Goal: Information Seeking & Learning: Find specific fact

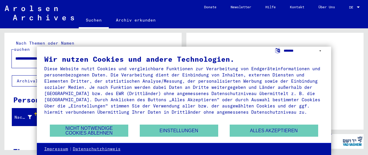
click at [284, 47] on select "**********" at bounding box center [304, 51] width 40 height 9
select select "*****"
click option "**********" at bounding box center [0, 0] width 0 height 0
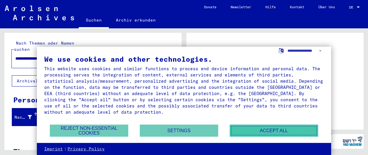
click at [264, 129] on button "Accept all" at bounding box center [274, 131] width 89 height 12
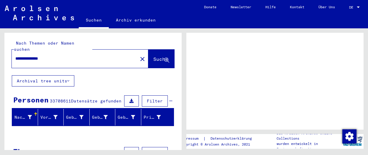
click at [358, 6] on div at bounding box center [358, 7] width 5 height 4
click at [359, 6] on div at bounding box center [358, 7] width 5 height 4
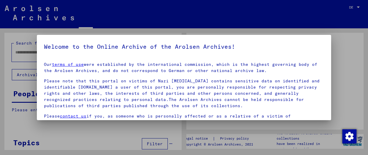
type input "**********"
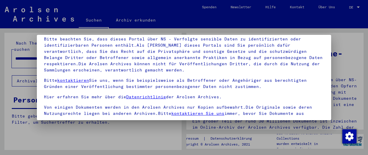
scroll to position [45, 0]
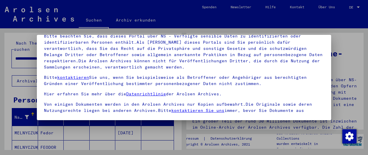
click at [344, 36] on div at bounding box center [184, 77] width 368 height 155
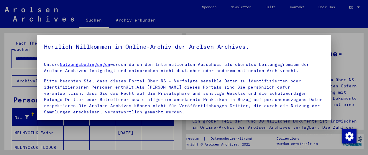
click at [345, 38] on div at bounding box center [184, 77] width 368 height 155
click at [13, 64] on div at bounding box center [184, 77] width 368 height 155
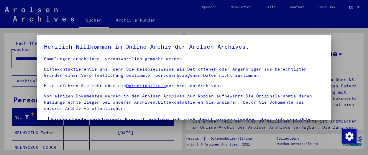
click at [46, 117] on span at bounding box center [46, 119] width 5 height 5
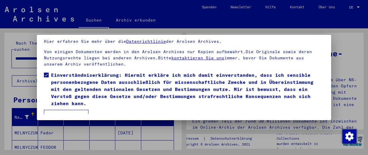
click at [53, 110] on button "Ich stimme zu" at bounding box center [66, 115] width 45 height 11
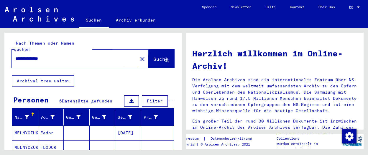
click at [153, 56] on span "Suche" at bounding box center [160, 59] width 15 height 6
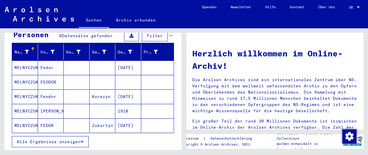
scroll to position [64, 0]
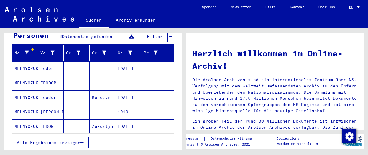
click at [352, 6] on span "DE" at bounding box center [352, 7] width 6 height 4
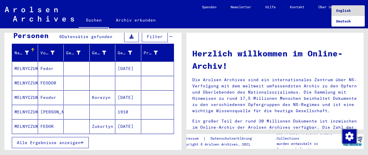
click at [347, 11] on span "English" at bounding box center [343, 10] width 14 height 4
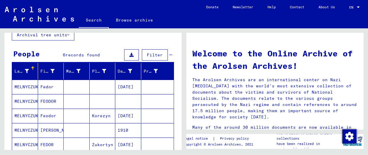
scroll to position [32, 0]
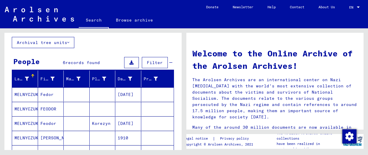
click at [127, 92] on mat-cell "[DATE]" at bounding box center [128, 94] width 26 height 14
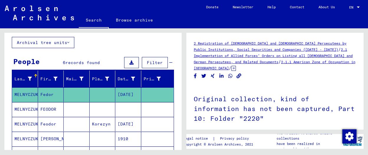
click at [261, 49] on link "2 Registration of [DEMOGRAPHIC_DATA] and [DEMOGRAPHIC_DATA] Persecutees by Publ…" at bounding box center [270, 46] width 153 height 11
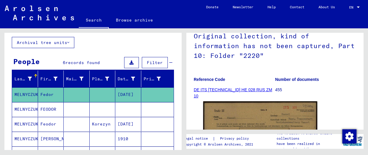
scroll to position [64, 0]
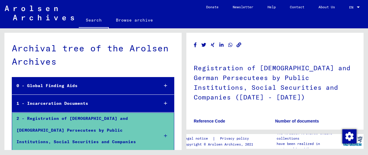
click at [59, 102] on div "1 - Incarceration Documents" at bounding box center [83, 104] width 142 height 12
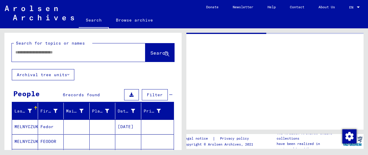
type input "********"
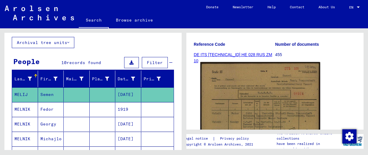
scroll to position [97, 0]
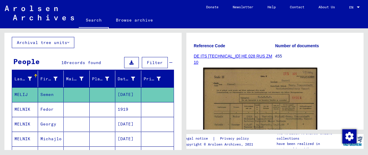
click at [228, 55] on link "DE ITS [TECHNICAL_ID] HE 028 RUS ZM 10" at bounding box center [233, 59] width 79 height 11
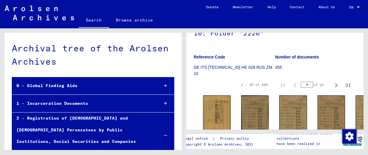
scroll to position [97, 0]
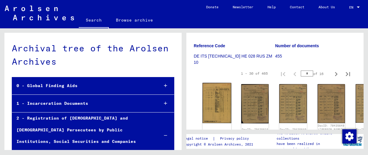
click at [214, 93] on img at bounding box center [217, 103] width 29 height 40
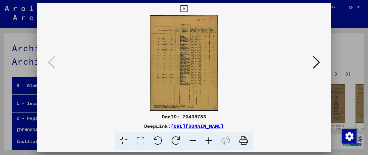
click at [318, 61] on icon at bounding box center [316, 62] width 7 height 14
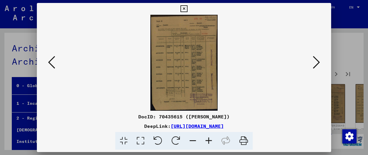
click at [319, 60] on icon at bounding box center [316, 62] width 7 height 14
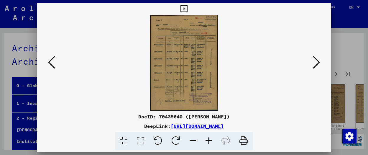
click at [319, 60] on icon at bounding box center [316, 62] width 7 height 14
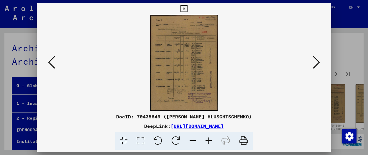
click at [187, 5] on icon at bounding box center [184, 8] width 7 height 7
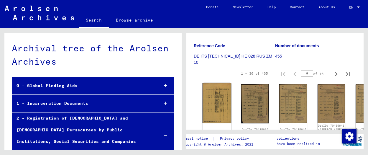
scroll to position [161, 0]
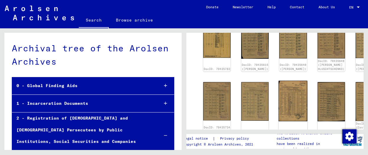
click at [280, 97] on img at bounding box center [293, 101] width 29 height 40
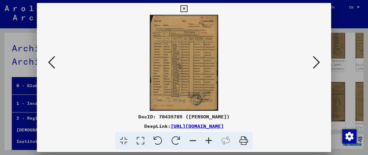
click at [52, 63] on icon at bounding box center [51, 62] width 7 height 14
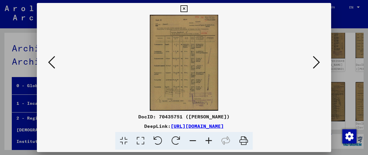
click at [48, 61] on icon at bounding box center [51, 62] width 7 height 14
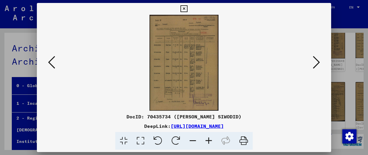
click at [187, 9] on icon at bounding box center [184, 8] width 7 height 7
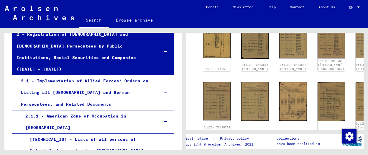
scroll to position [97, 0]
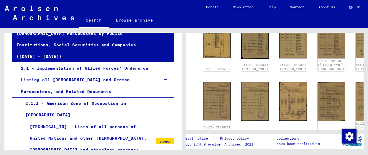
click at [82, 98] on div "2.1.1 - American Zone of Occupation in [GEOGRAPHIC_DATA]" at bounding box center [87, 109] width 133 height 23
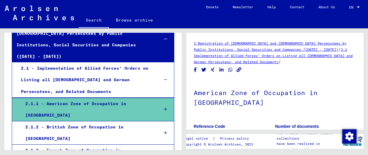
click at [254, 43] on link "2 Registration of [DEMOGRAPHIC_DATA] and [DEMOGRAPHIC_DATA] Persecutees by Publ…" at bounding box center [270, 46] width 153 height 11
click at [237, 62] on link "2.1 Implementation of Allied Forces’ Orders on Listing all [DEMOGRAPHIC_DATA] a…" at bounding box center [273, 55] width 159 height 17
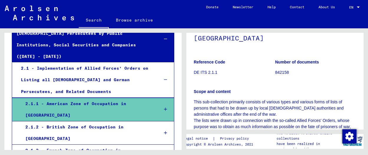
scroll to position [129, 0]
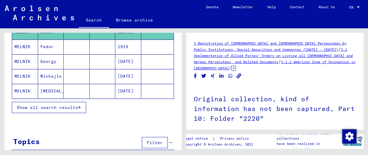
scroll to position [63, 0]
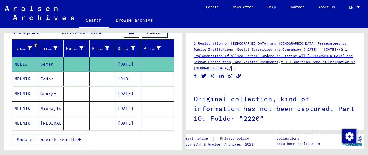
click at [44, 77] on mat-cell "Fedor" at bounding box center [51, 79] width 26 height 14
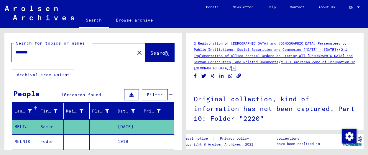
type input "**********"
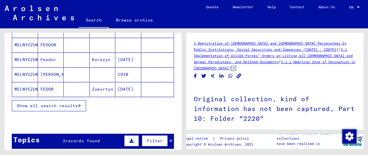
scroll to position [64, 0]
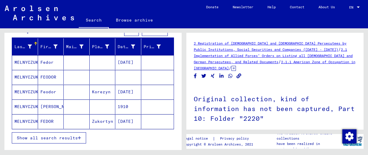
click at [125, 90] on mat-cell "[DATE]" at bounding box center [128, 92] width 26 height 14
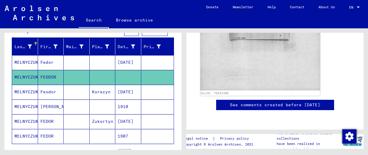
scroll to position [354, 0]
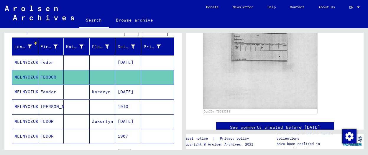
click at [129, 61] on mat-cell "[DATE]" at bounding box center [128, 62] width 26 height 14
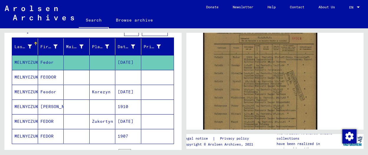
scroll to position [161, 0]
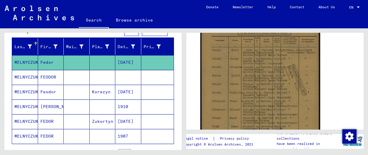
click at [240, 69] on img at bounding box center [260, 83] width 120 height 169
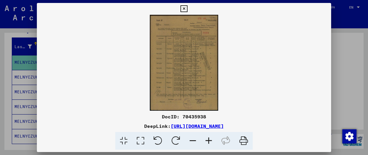
click at [187, 7] on icon at bounding box center [184, 8] width 7 height 7
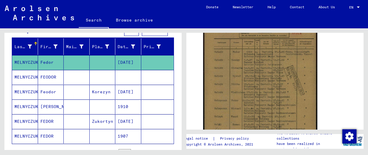
click at [98, 119] on mat-cell "Zukortyn" at bounding box center [103, 121] width 26 height 14
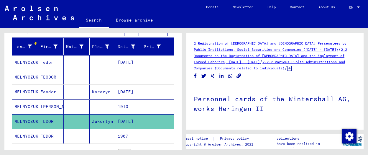
click at [239, 57] on link "2.2 Documents on the Registration of [DEMOGRAPHIC_DATA] and the Employment of F…" at bounding box center [270, 55] width 153 height 17
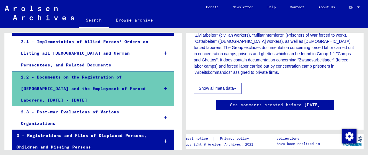
scroll to position [129, 0]
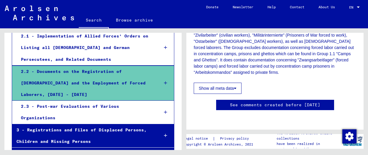
click at [66, 124] on div "3 - Registrations and Files of Displaced Persons, Children and Missing Persons" at bounding box center [83, 135] width 142 height 23
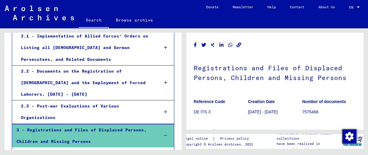
click at [95, 100] on div "2.3 - Post-war Evaluations of Various Organizations" at bounding box center [86, 111] width 138 height 23
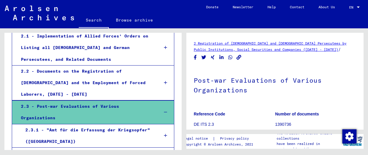
scroll to position [32, 0]
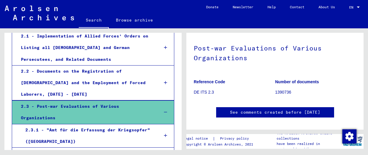
click at [241, 110] on link "See comments created before [DATE]" at bounding box center [275, 112] width 90 height 6
